Goal: Information Seeking & Learning: Learn about a topic

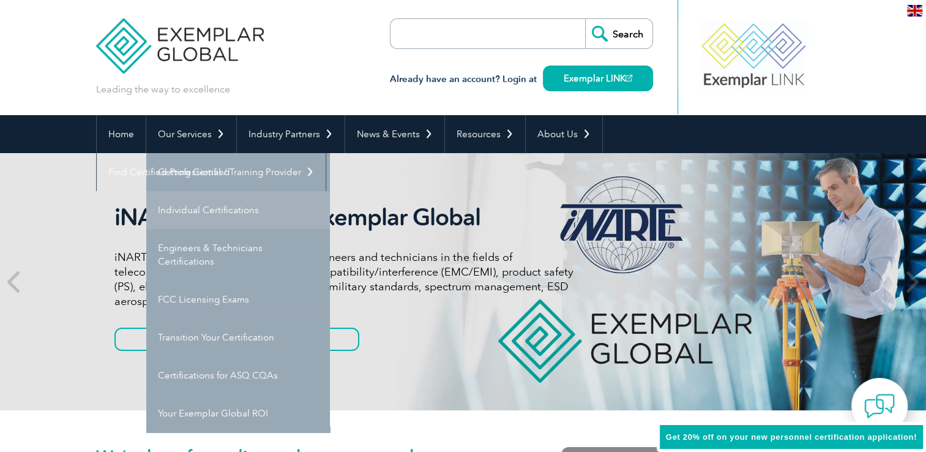
click at [240, 207] on link "Individual Certifications" at bounding box center [238, 210] width 184 height 38
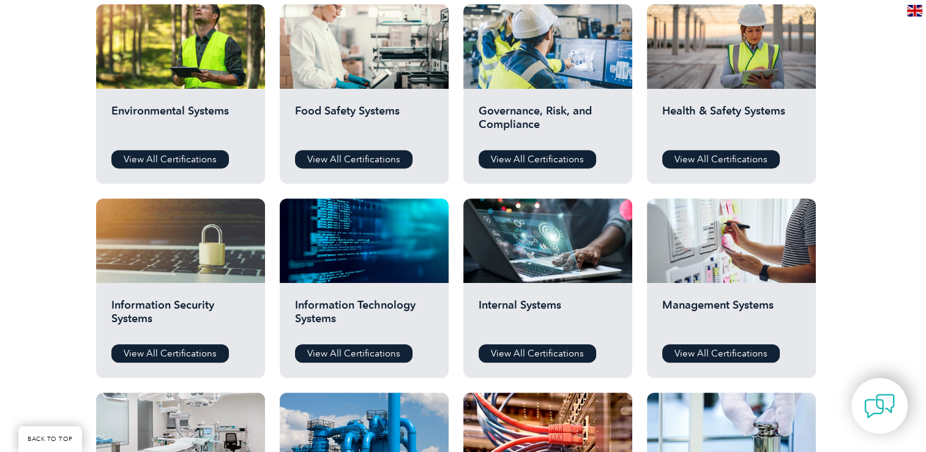
scroll to position [490, 0]
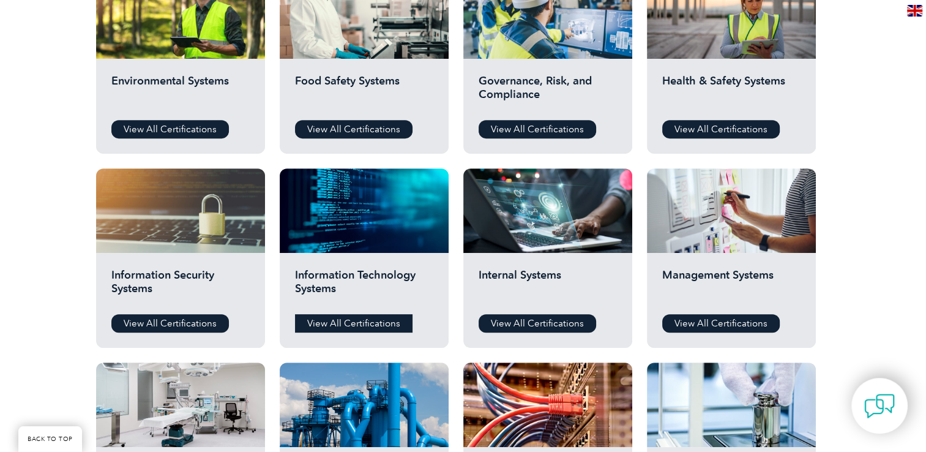
click at [391, 324] on link "View All Certifications" at bounding box center [354, 323] width 118 height 18
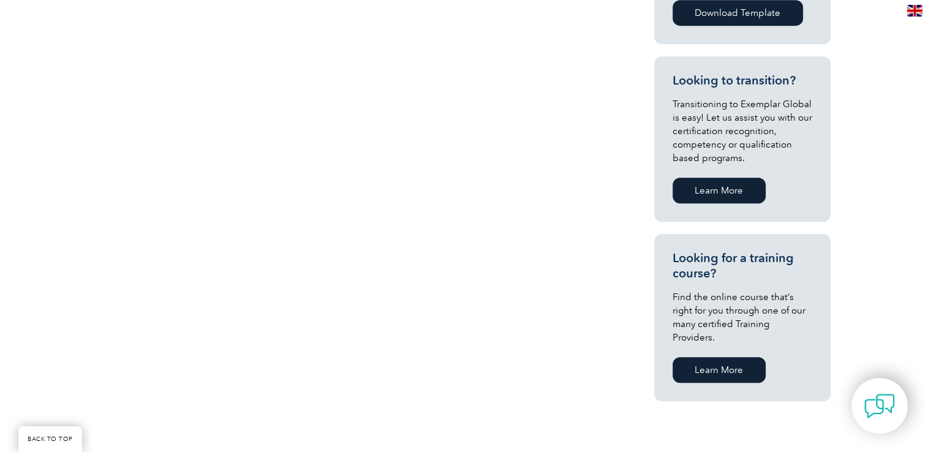
scroll to position [306, 0]
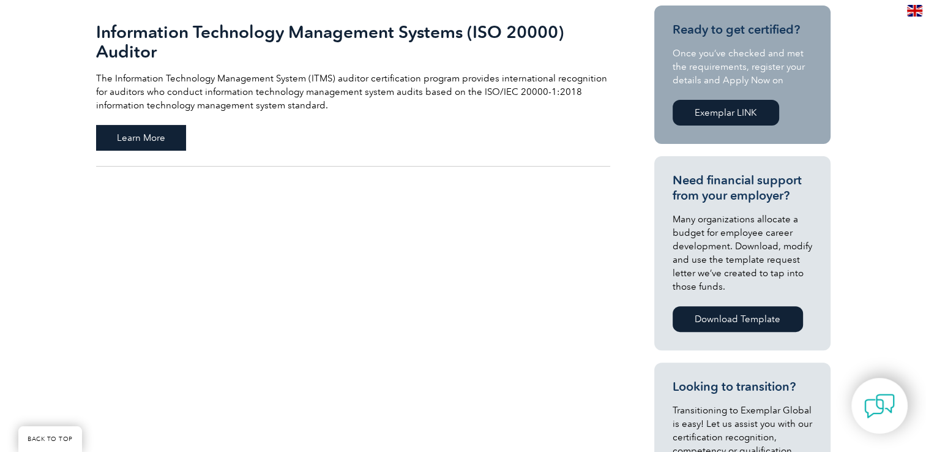
click at [181, 130] on span "Learn More" at bounding box center [141, 138] width 90 height 26
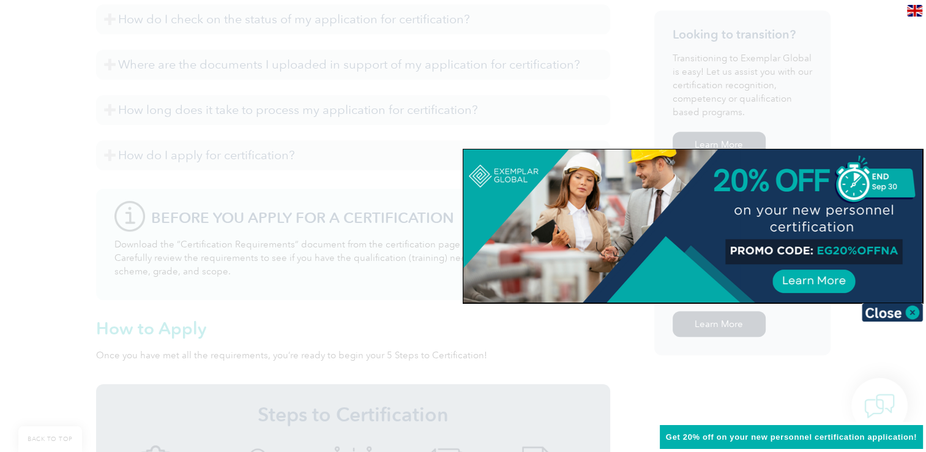
scroll to position [796, 0]
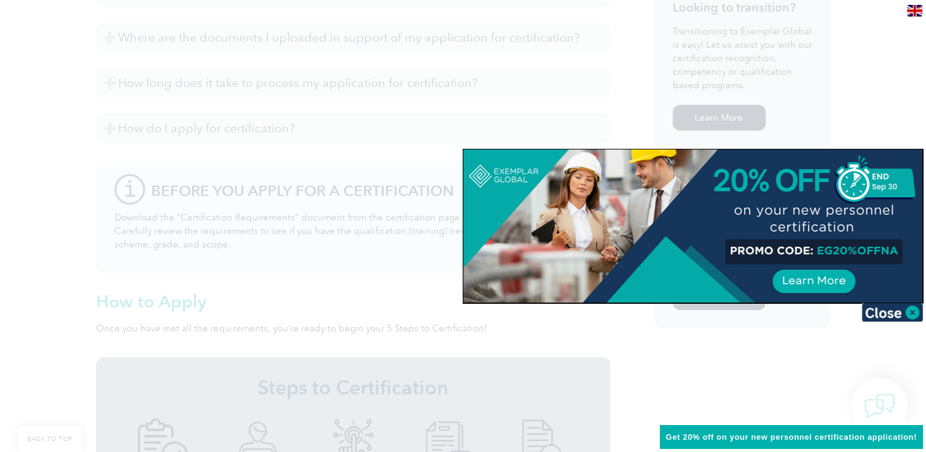
click at [351, 204] on div at bounding box center [463, 226] width 926 height 452
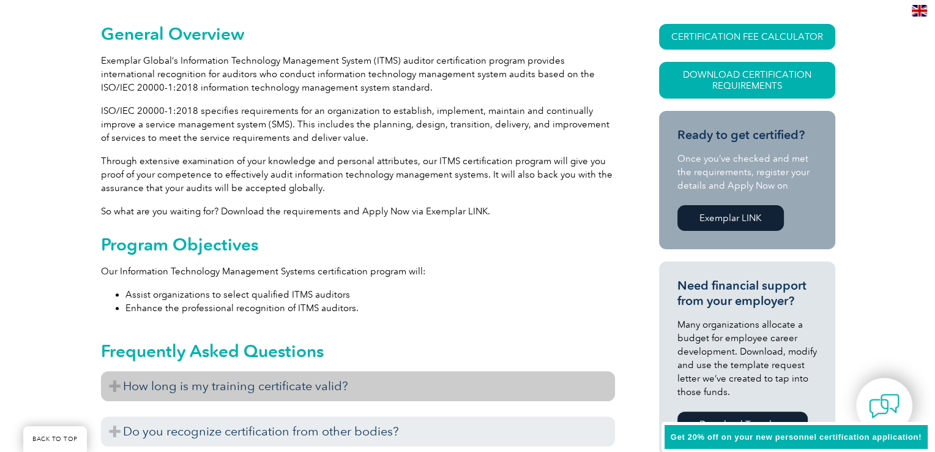
scroll to position [184, 0]
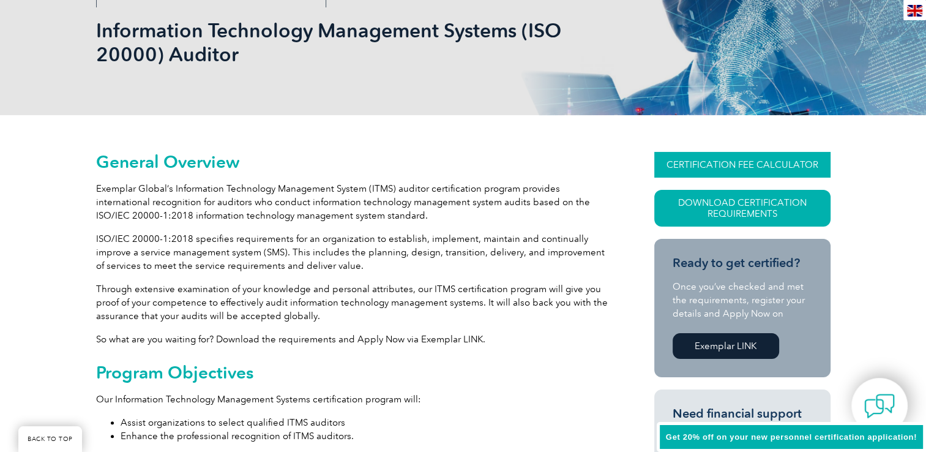
click at [783, 165] on link "CERTIFICATION FEE CALCULATOR" at bounding box center [742, 165] width 176 height 26
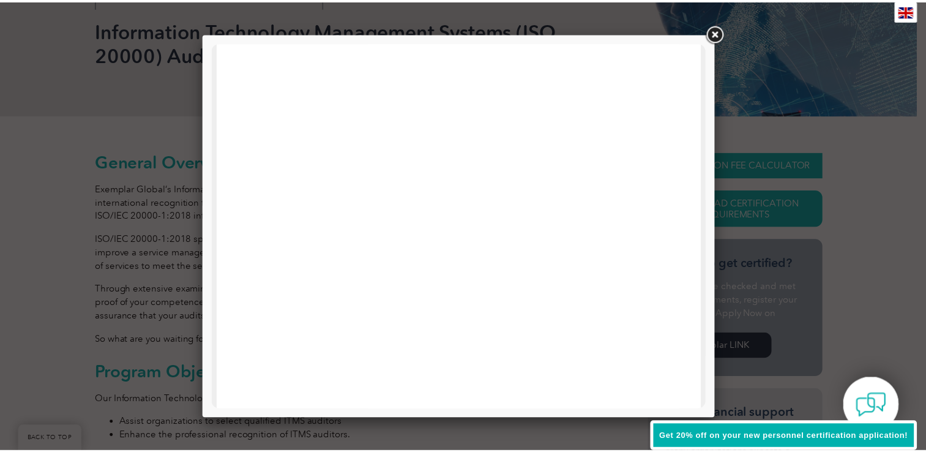
scroll to position [0, 0]
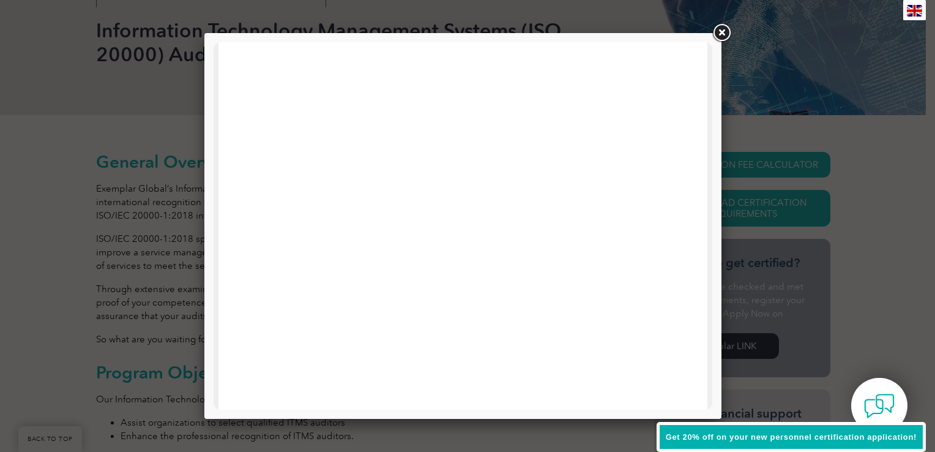
click at [196, 244] on div at bounding box center [467, 226] width 935 height 452
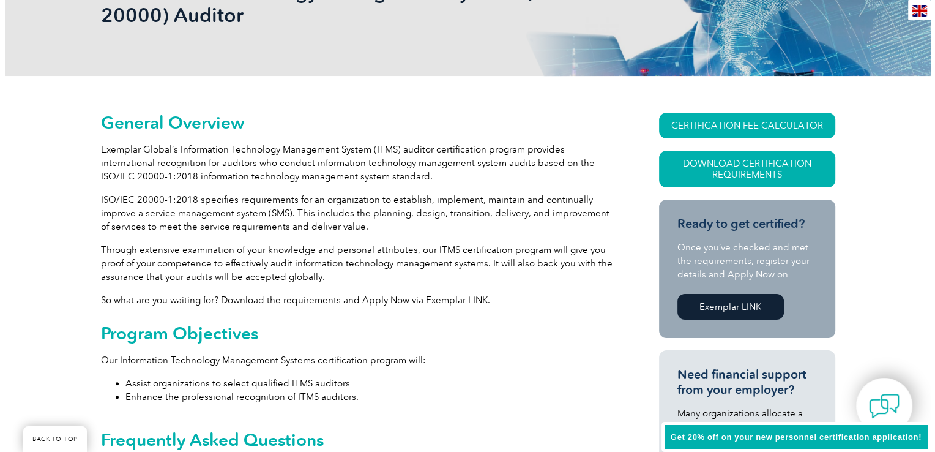
scroll to position [245, 0]
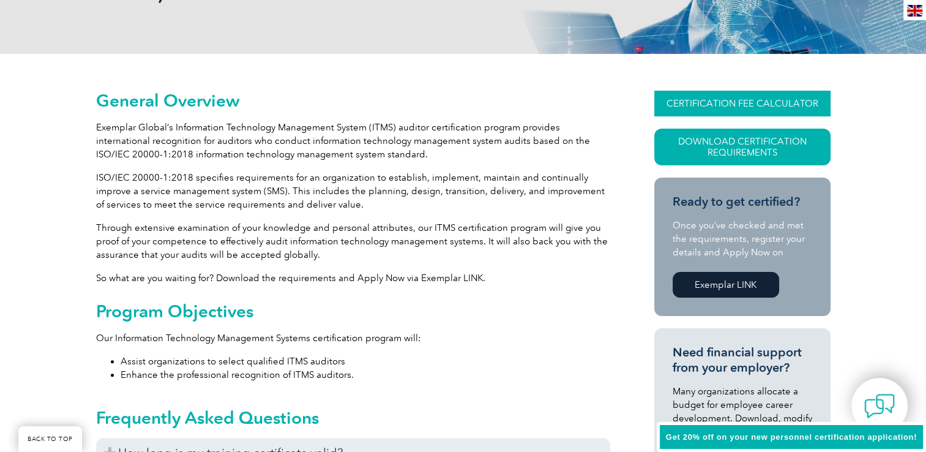
click at [756, 98] on link "CERTIFICATION FEE CALCULATOR" at bounding box center [742, 104] width 176 height 26
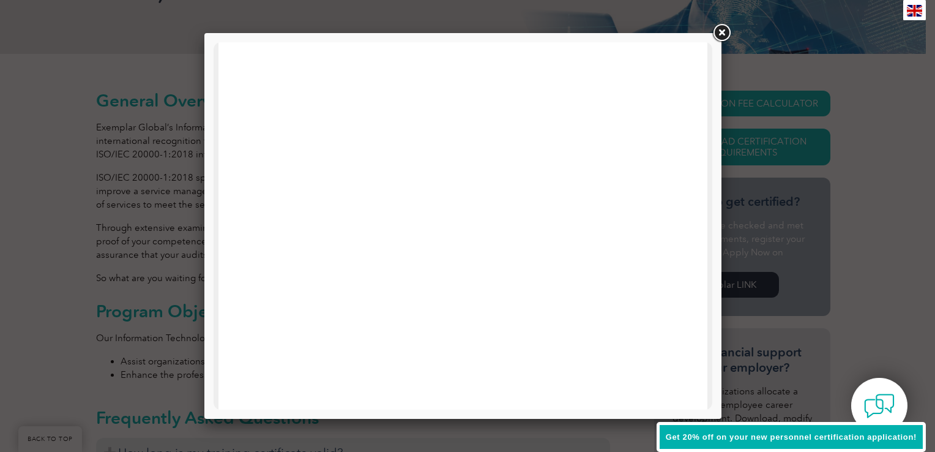
scroll to position [306, 0]
click at [219, 154] on div at bounding box center [463, 211] width 489 height 951
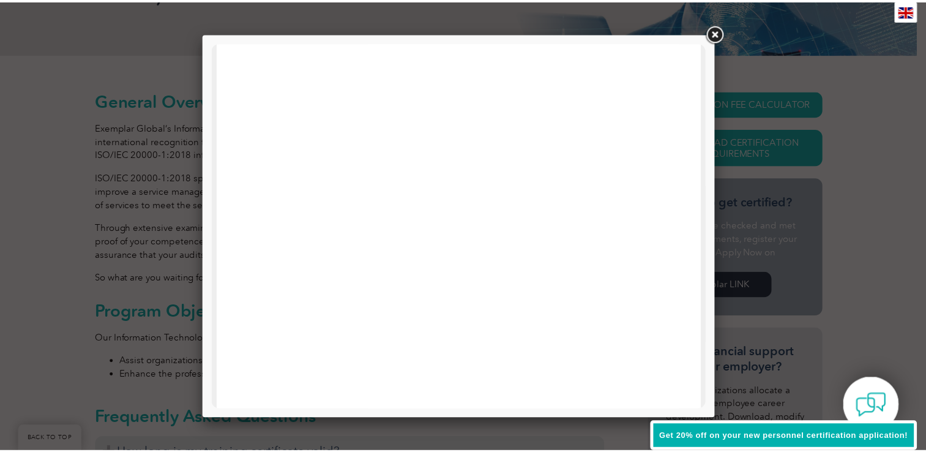
scroll to position [490, 0]
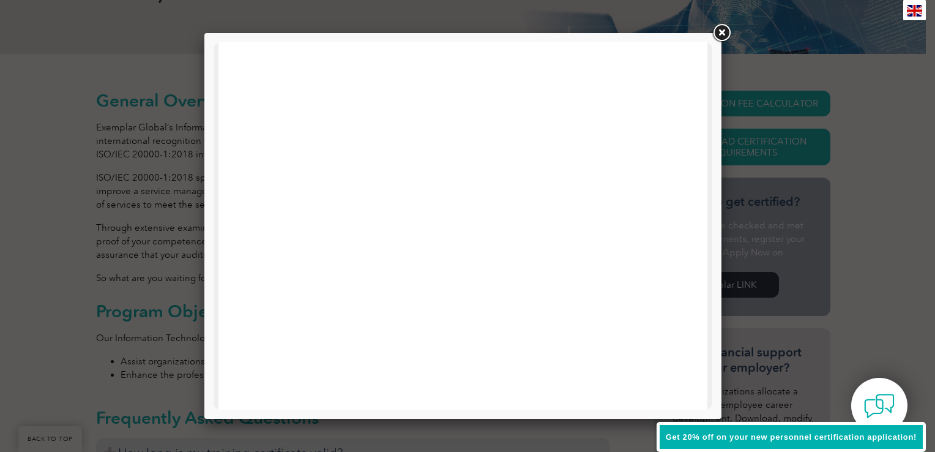
click at [719, 35] on link at bounding box center [722, 33] width 22 height 22
